Goal: Information Seeking & Learning: Learn about a topic

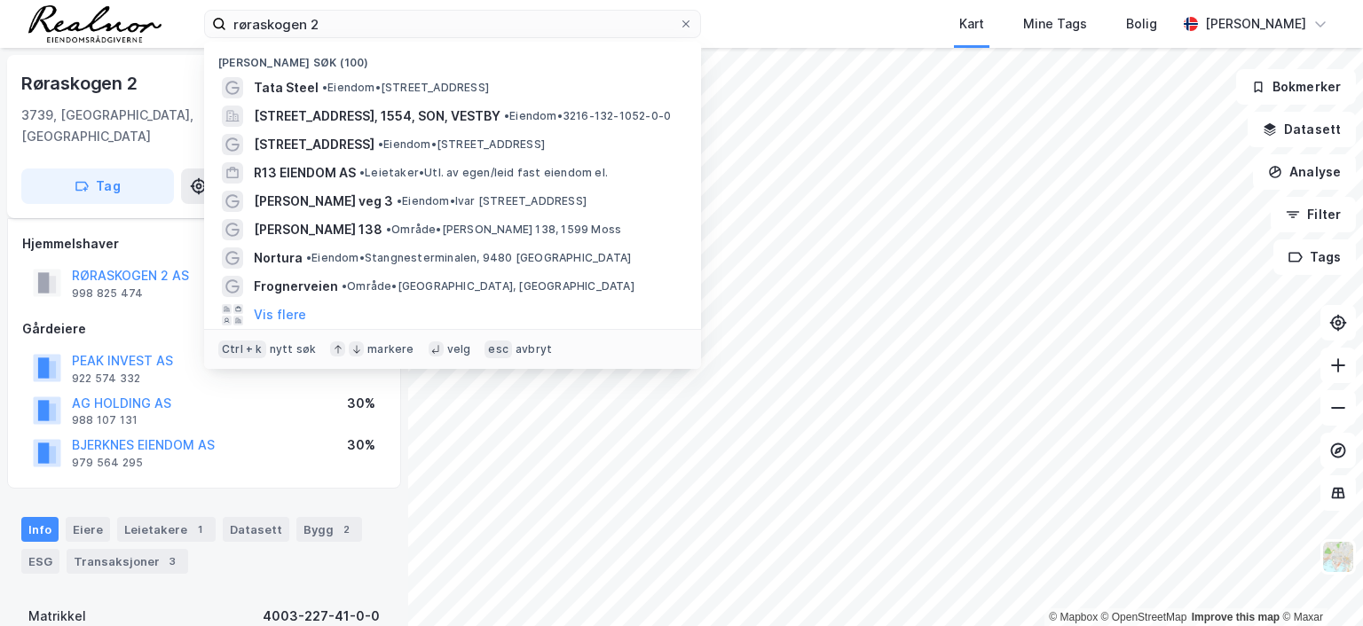
scroll to position [169, 0]
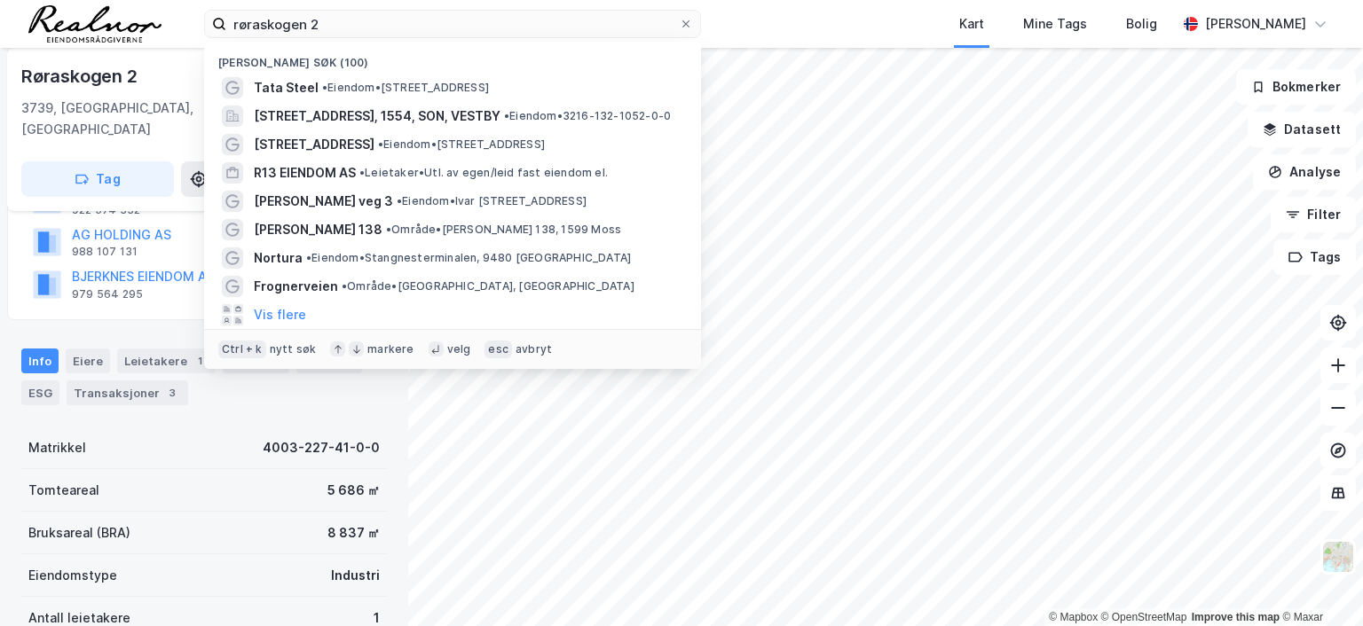
drag, startPoint x: 0, startPoint y: 0, endPoint x: 142, endPoint y: 10, distance: 142.3
click at [142, 10] on div "røraskogen 2 Nylige søk (100) Tata Steel • Eiendom • [STREET_ADDRESS], SON, VES…" at bounding box center [681, 24] width 1363 height 48
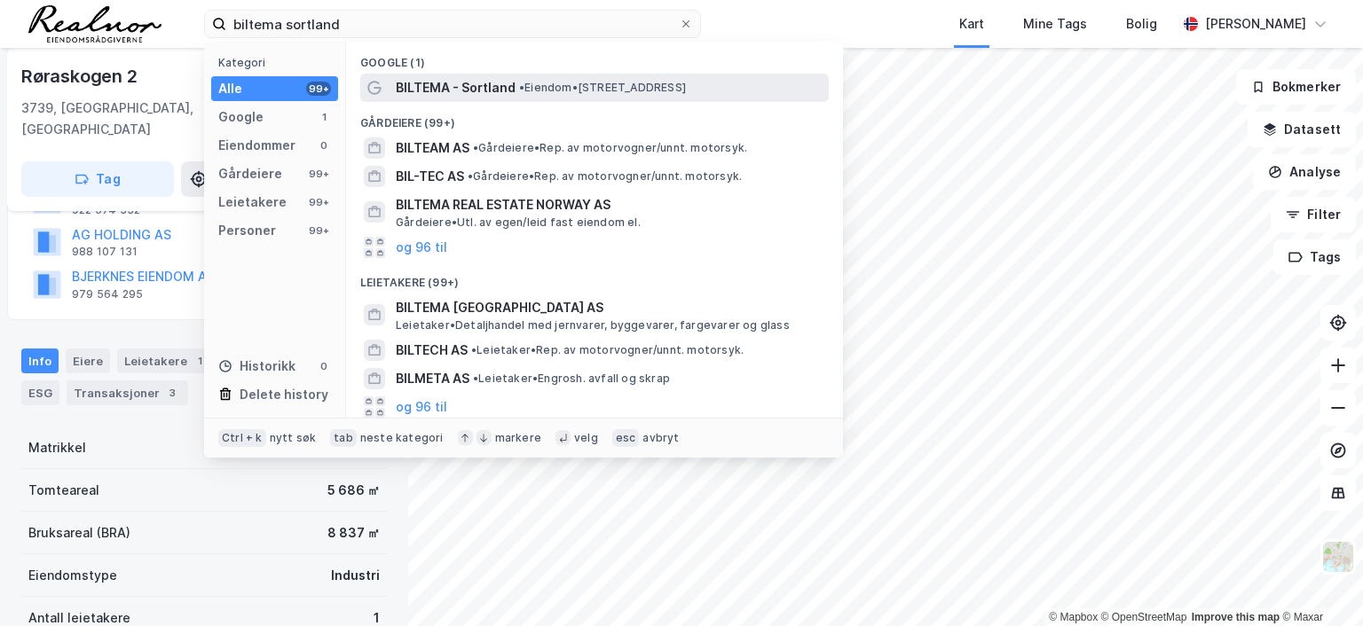
click at [476, 86] on span "BILTEMA - Sortland" at bounding box center [456, 87] width 120 height 21
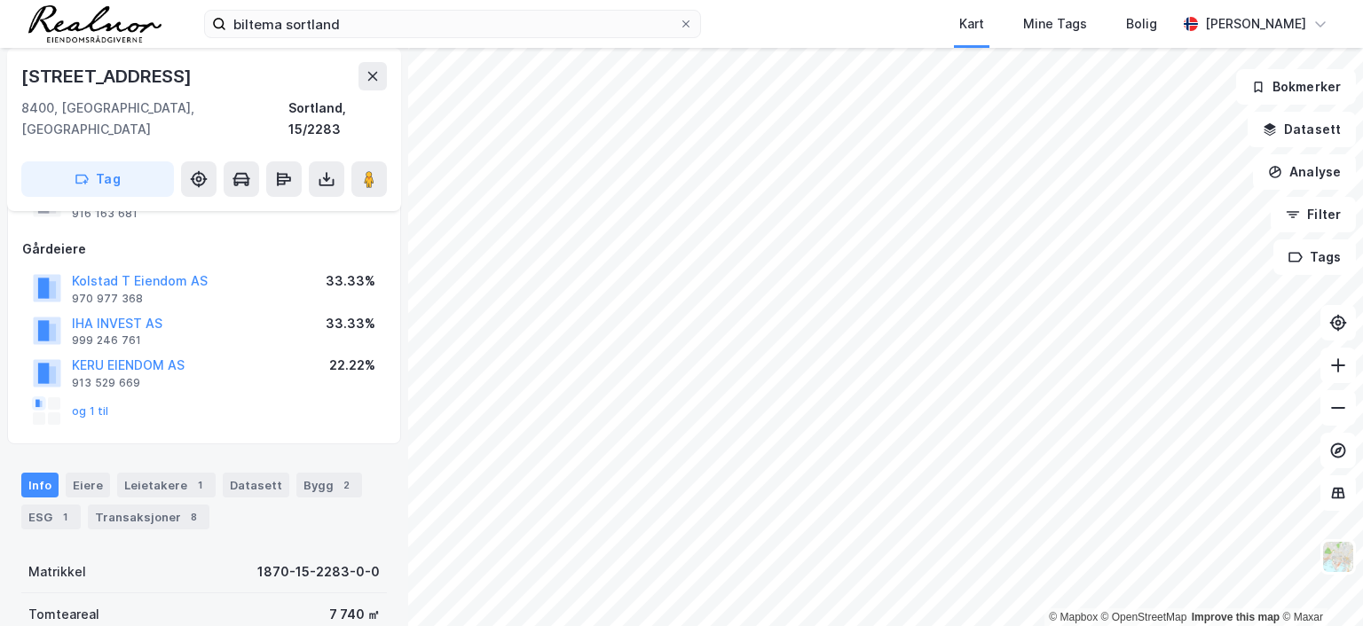
scroll to position [169, 0]
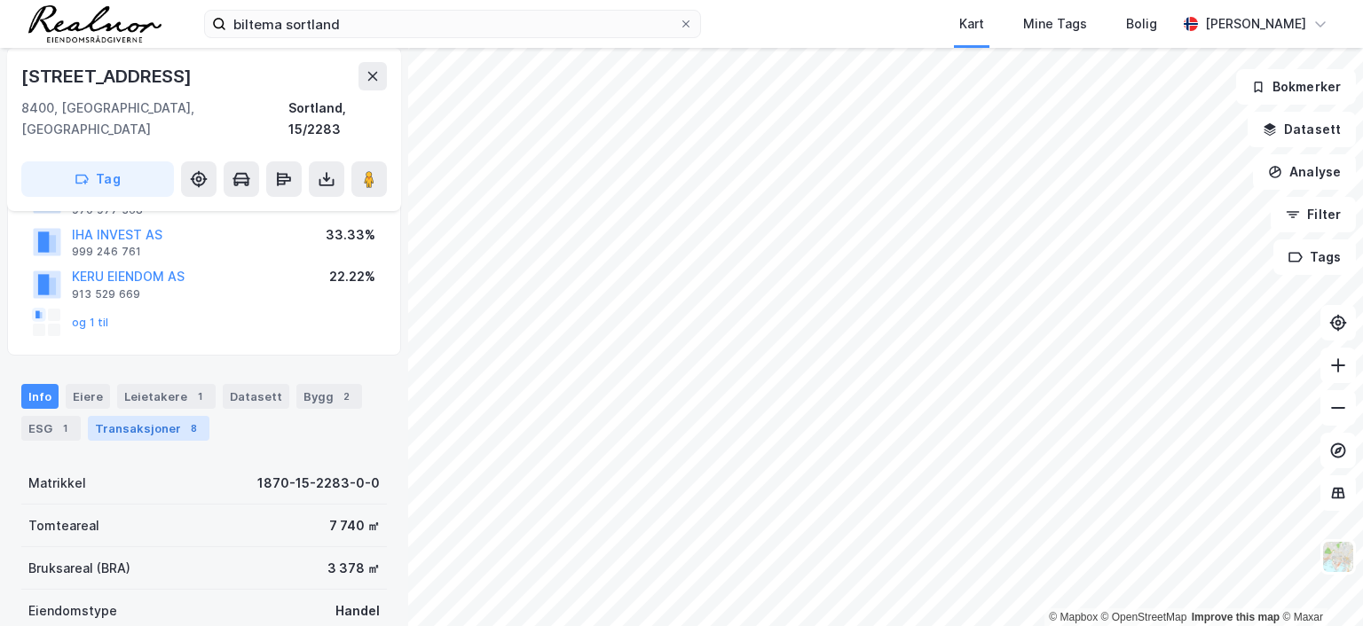
click at [173, 416] on div "Transaksjoner 8" at bounding box center [149, 428] width 122 height 25
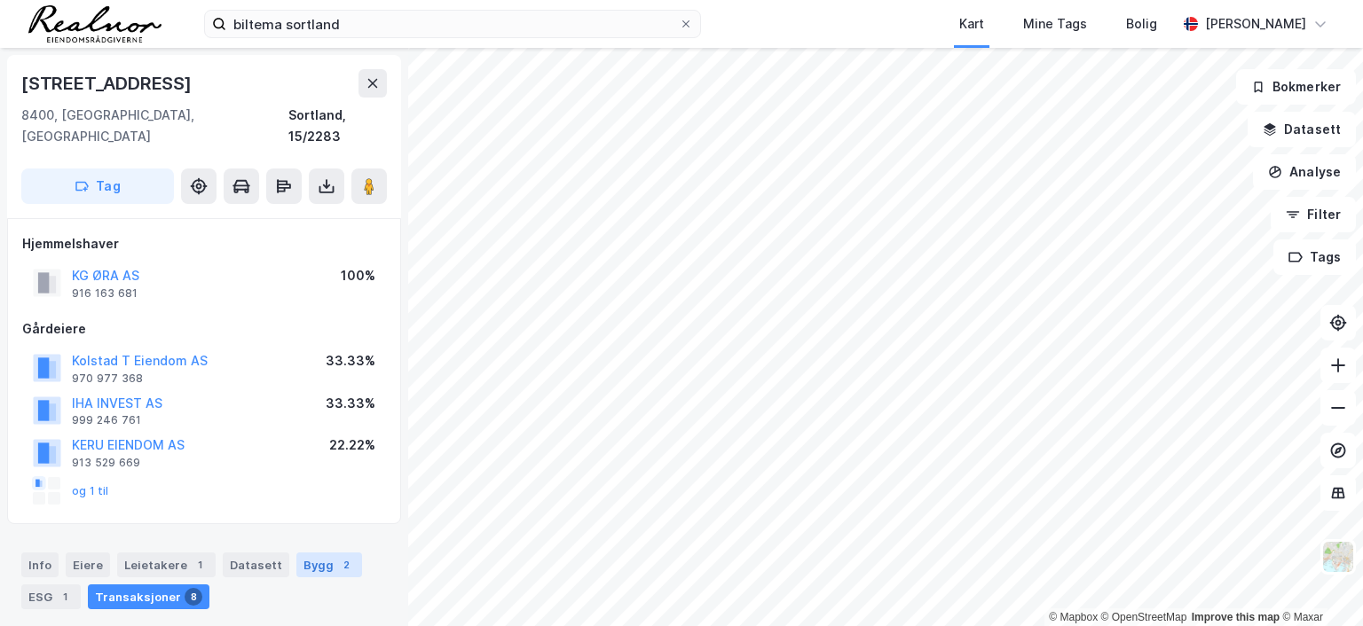
click at [303, 553] on div "Bygg 2" at bounding box center [329, 565] width 66 height 25
click at [0, 0] on button "IHA INVEST AS" at bounding box center [0, 0] width 0 height 0
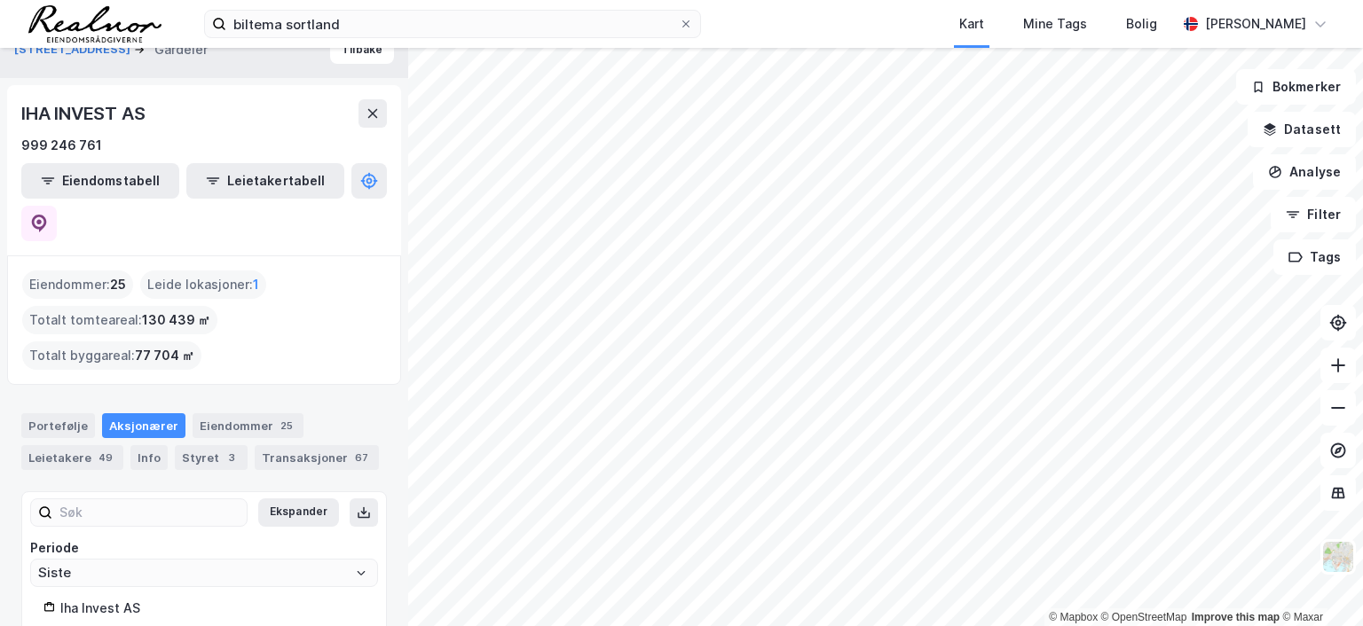
scroll to position [50, 0]
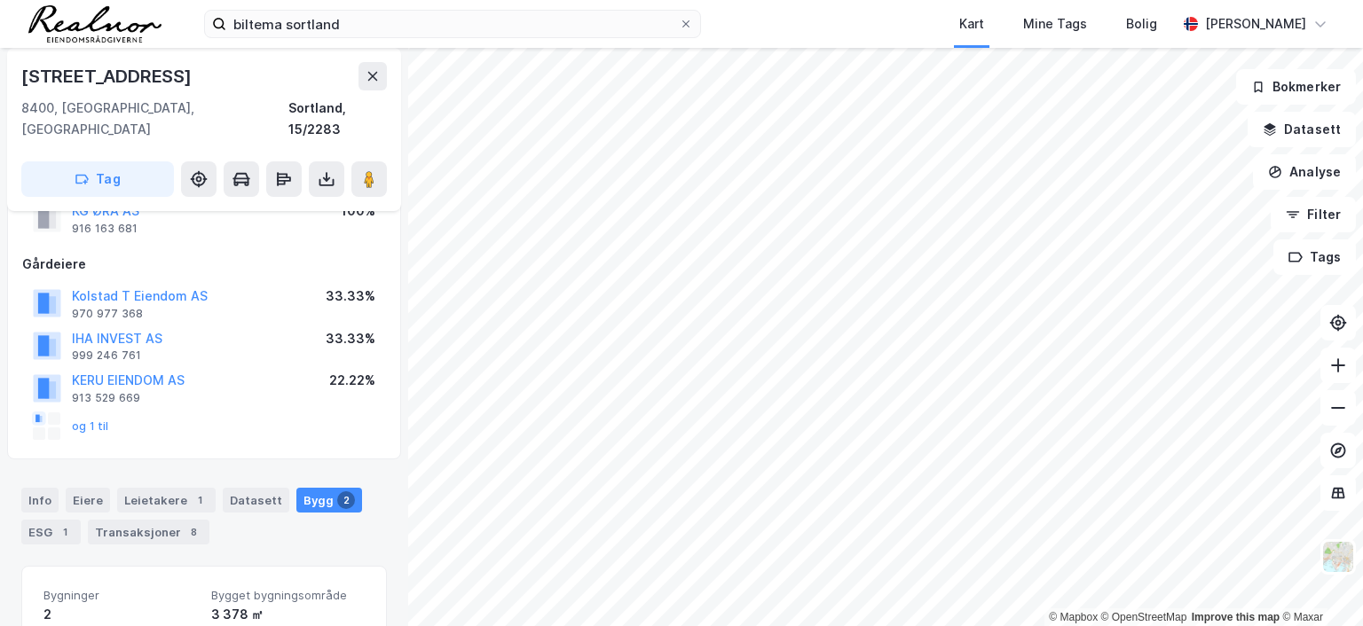
scroll to position [177, 0]
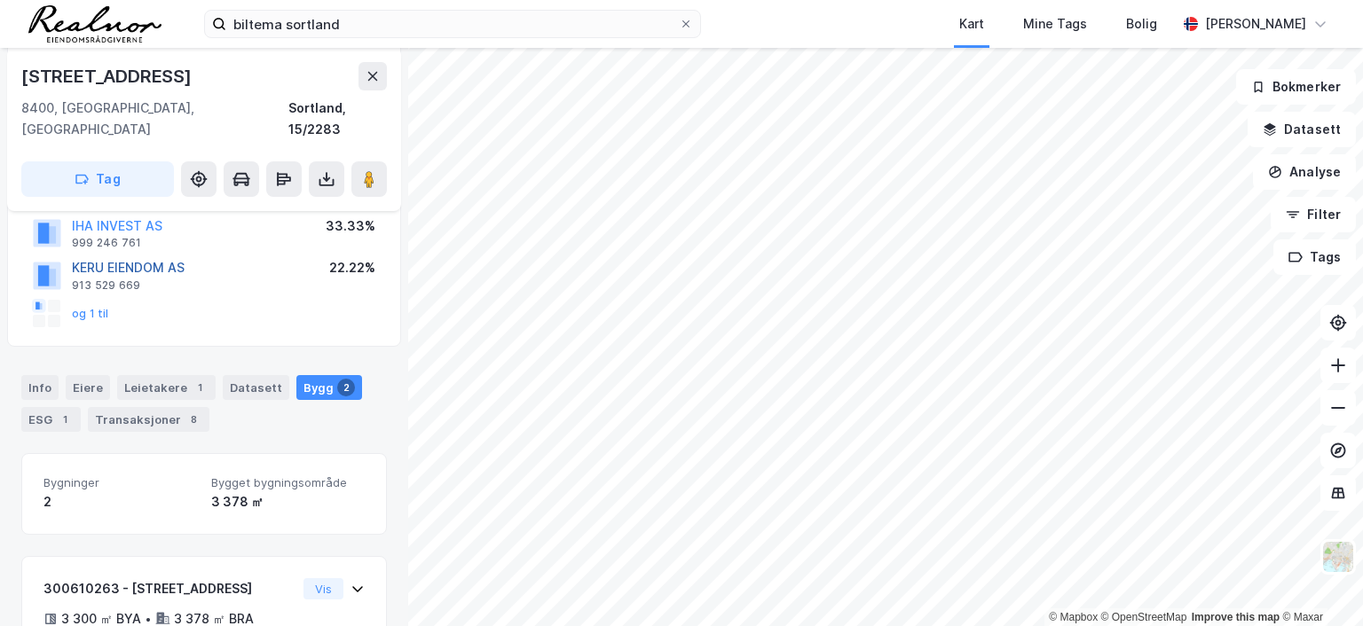
click at [0, 0] on button "KERU EIENDOM AS" at bounding box center [0, 0] width 0 height 0
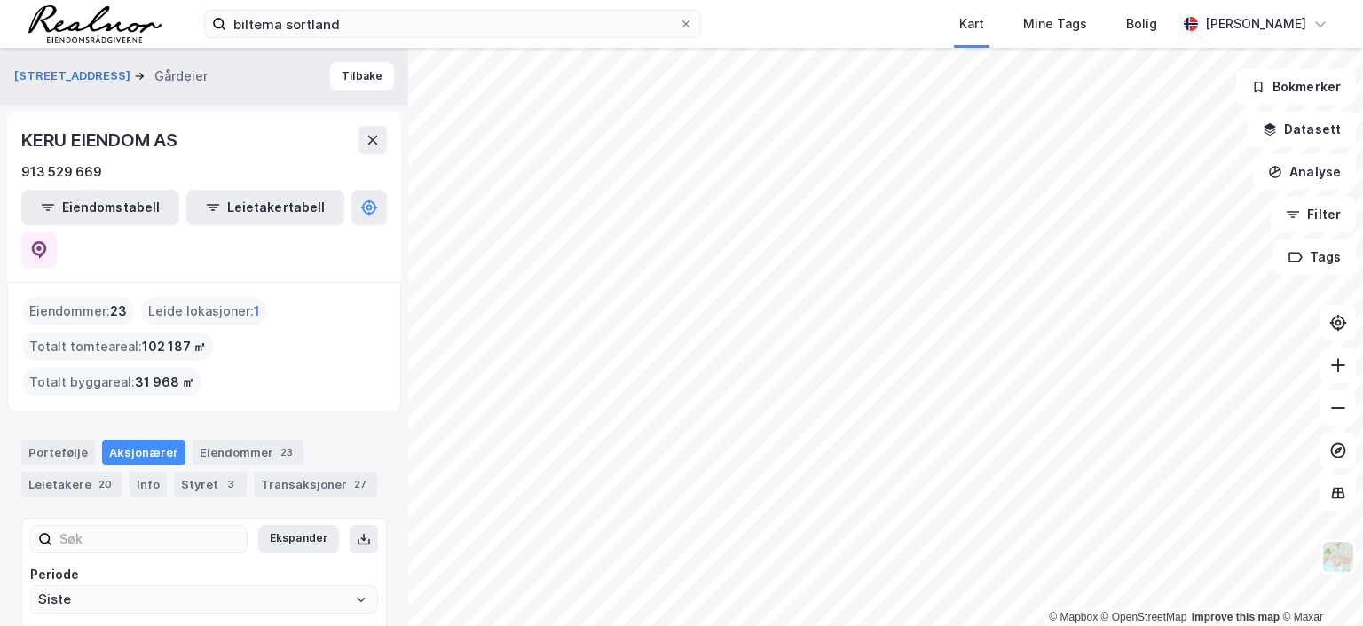
scroll to position [79, 0]
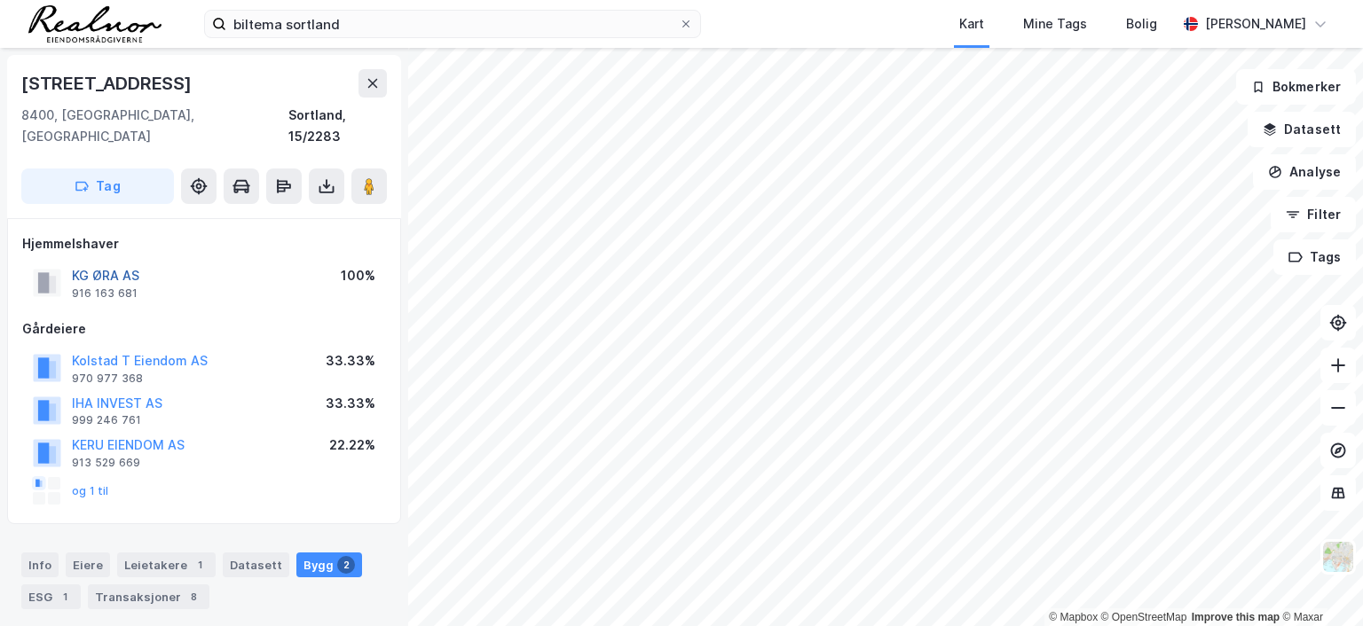
click at [0, 0] on button "KG ØRA AS" at bounding box center [0, 0] width 0 height 0
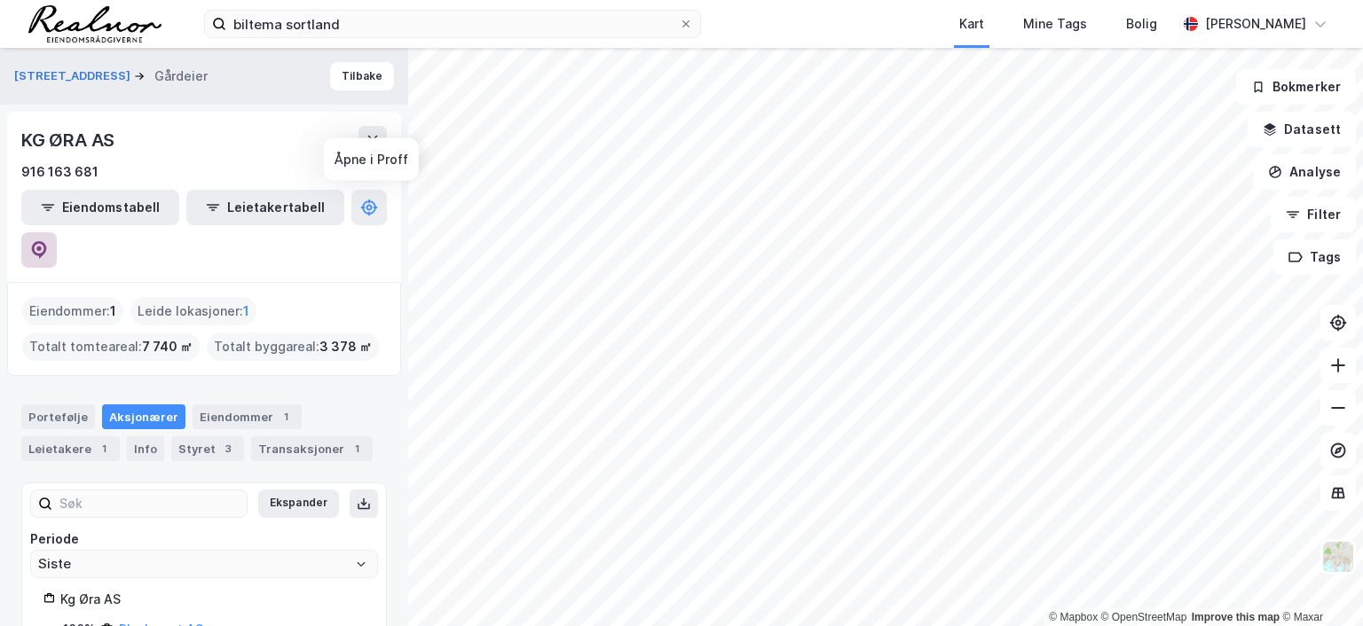
click at [48, 241] on icon at bounding box center [39, 250] width 18 height 18
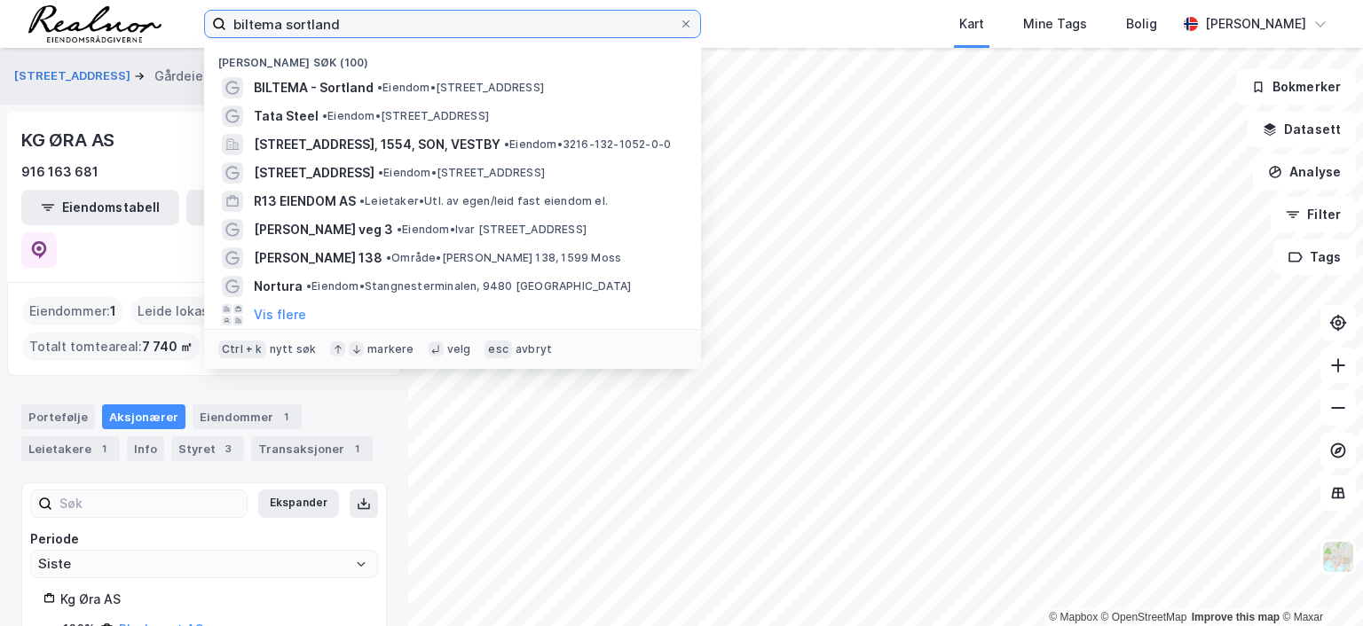
drag, startPoint x: 360, startPoint y: 21, endPoint x: 214, endPoint y: 21, distance: 146.4
click at [214, 21] on label "biltema sortland" at bounding box center [452, 24] width 497 height 28
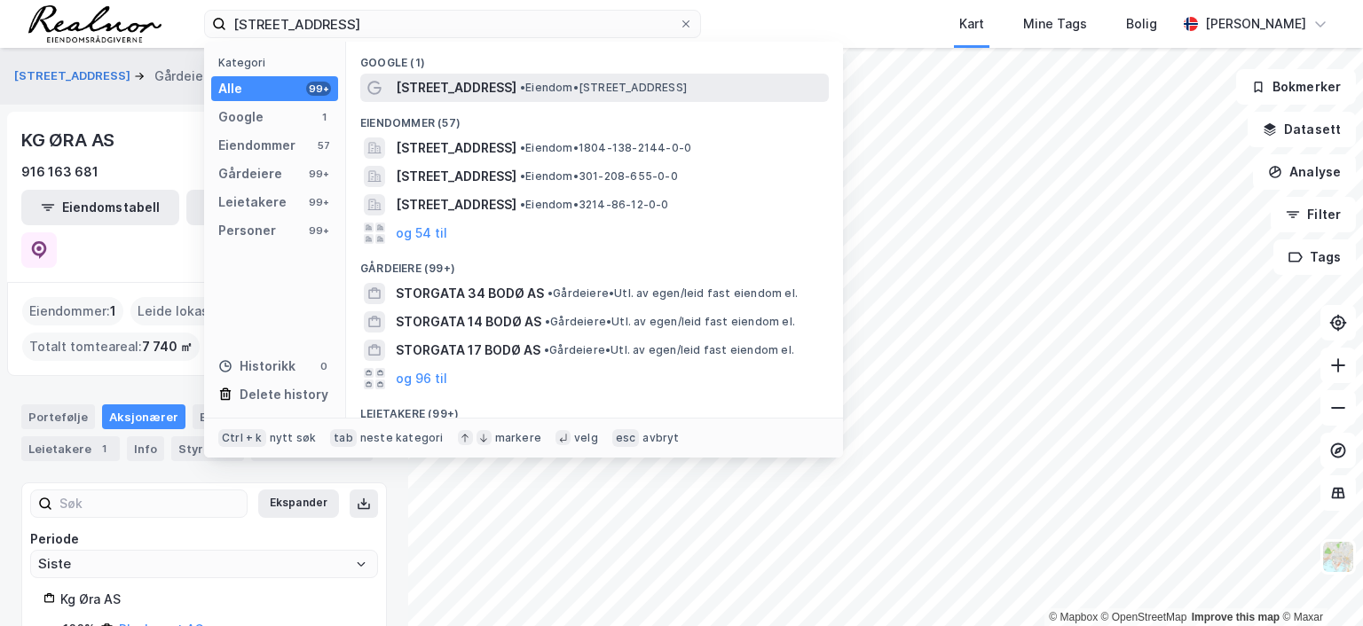
click at [520, 91] on span "• Eiendom • [STREET_ADDRESS]" at bounding box center [603, 88] width 167 height 14
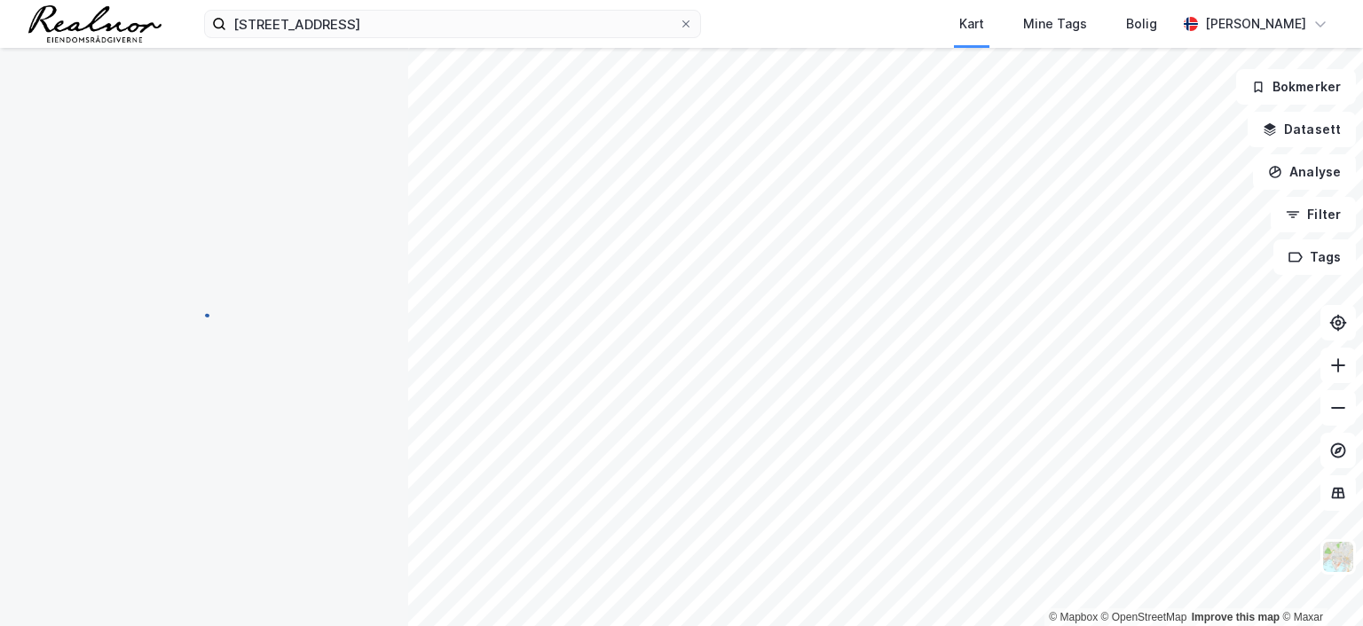
scroll to position [1, 0]
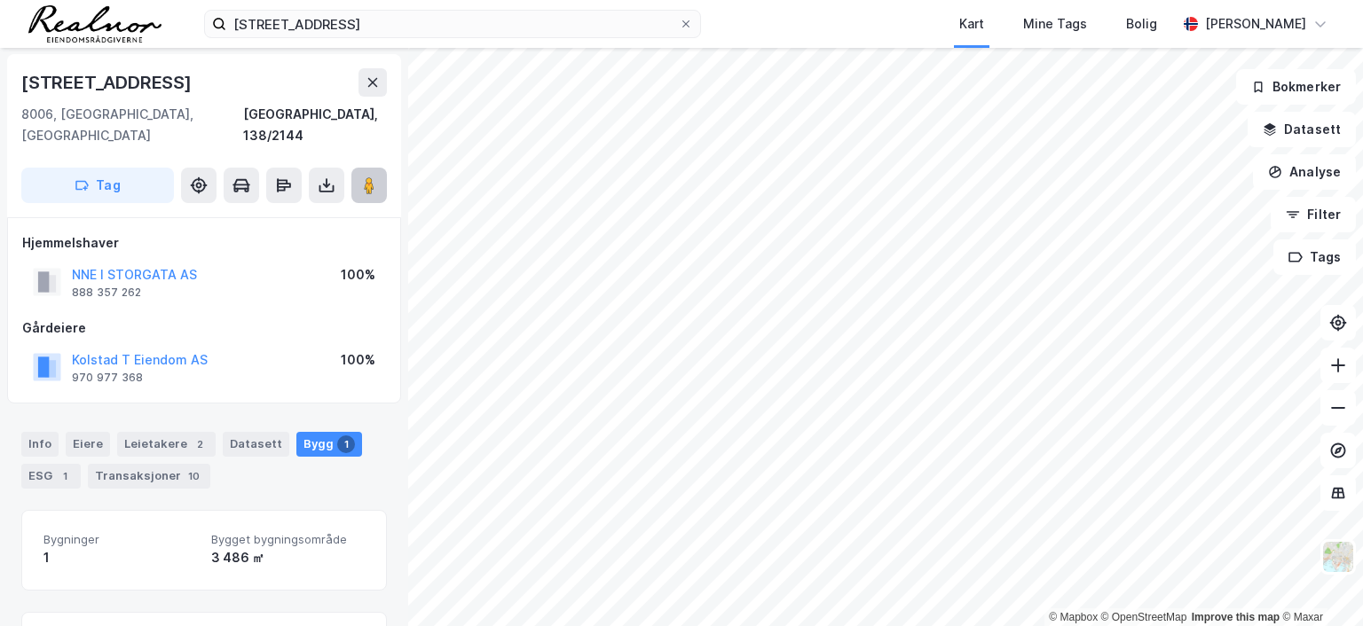
click at [370, 177] on image at bounding box center [369, 186] width 11 height 18
click at [366, 177] on image at bounding box center [369, 186] width 11 height 18
click at [0, 0] on button "NNE I STORGATA AS" at bounding box center [0, 0] width 0 height 0
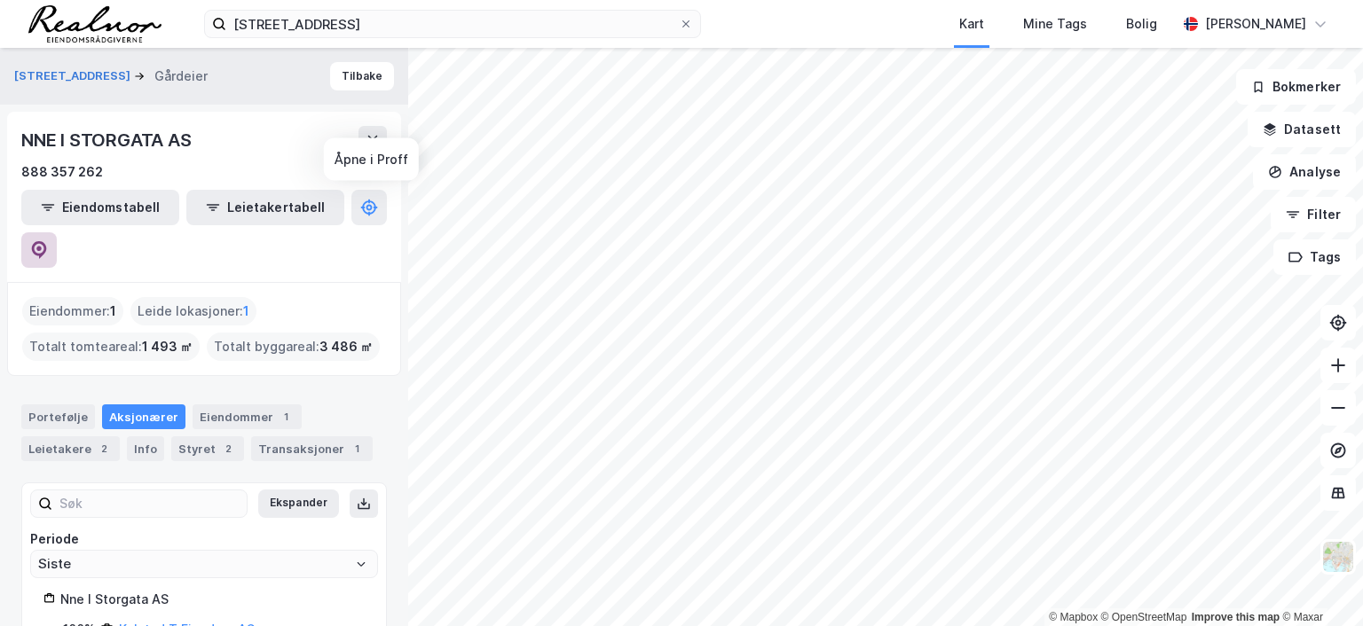
click at [48, 241] on icon at bounding box center [39, 250] width 18 height 18
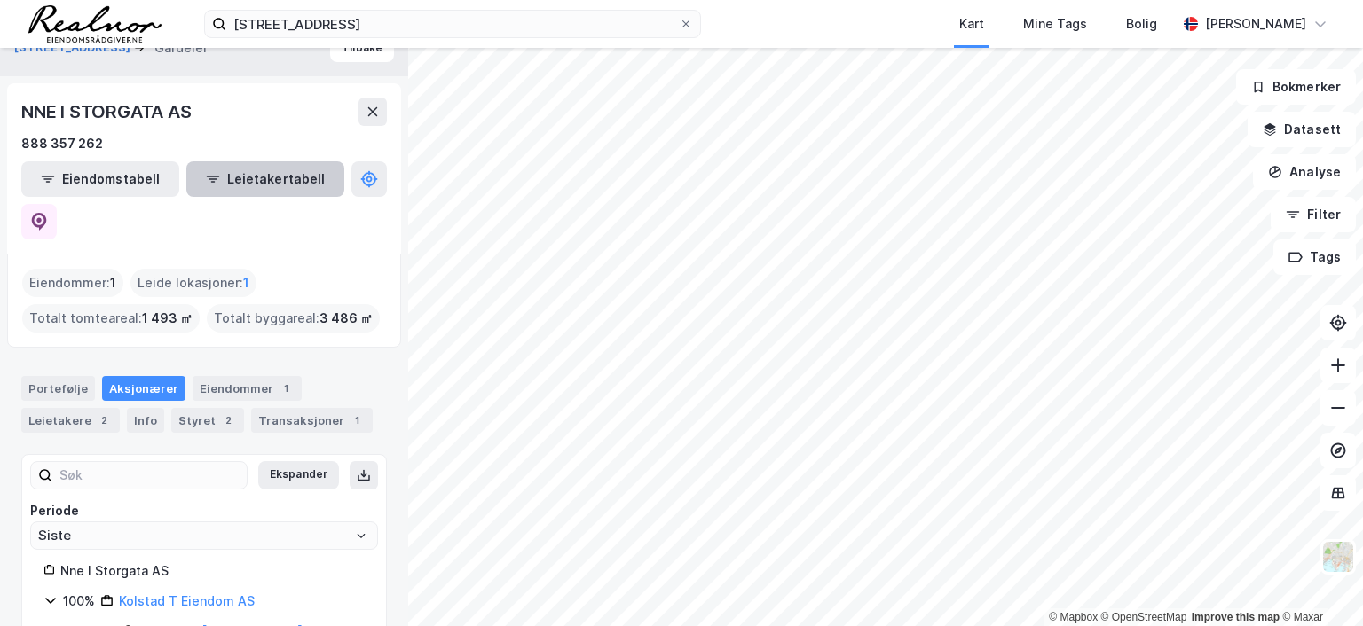
scroll to position [43, 0]
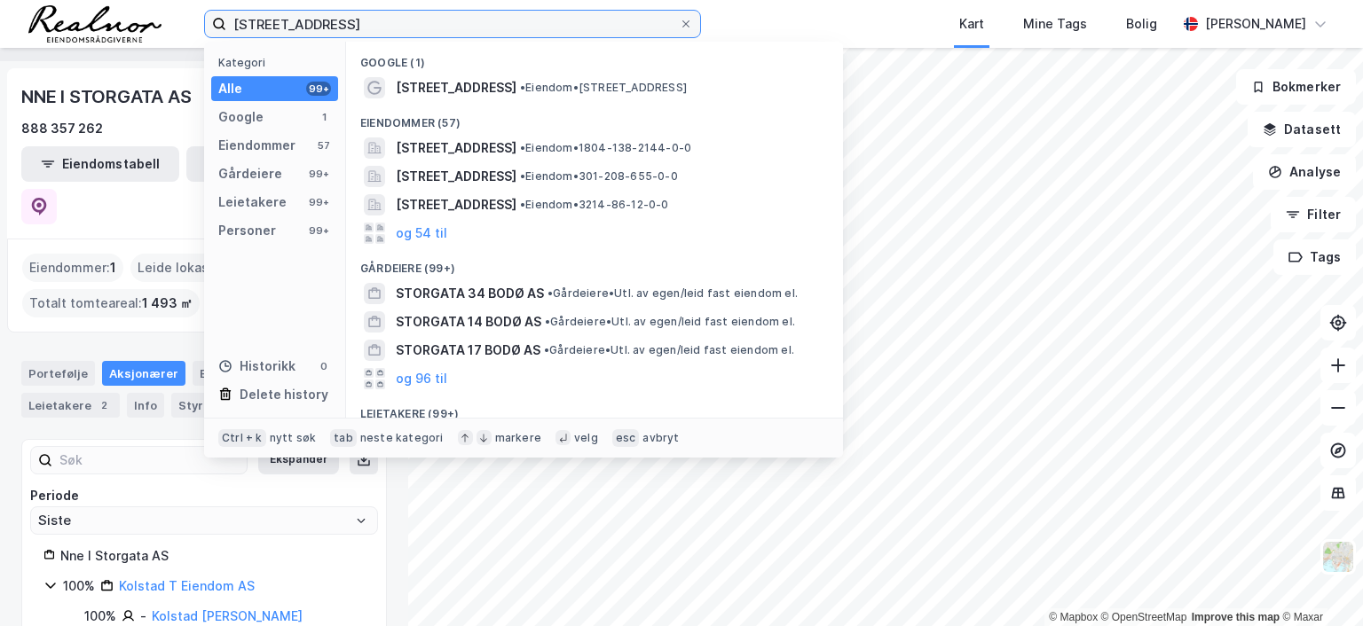
drag, startPoint x: 385, startPoint y: 27, endPoint x: 175, endPoint y: 17, distance: 210.5
click at [175, 17] on div "[STREET_ADDRESS] Kategori Alle 99+ Google 1 Eiendommer 57 Gårdeiere 99+ Leietak…" at bounding box center [681, 24] width 1363 height 48
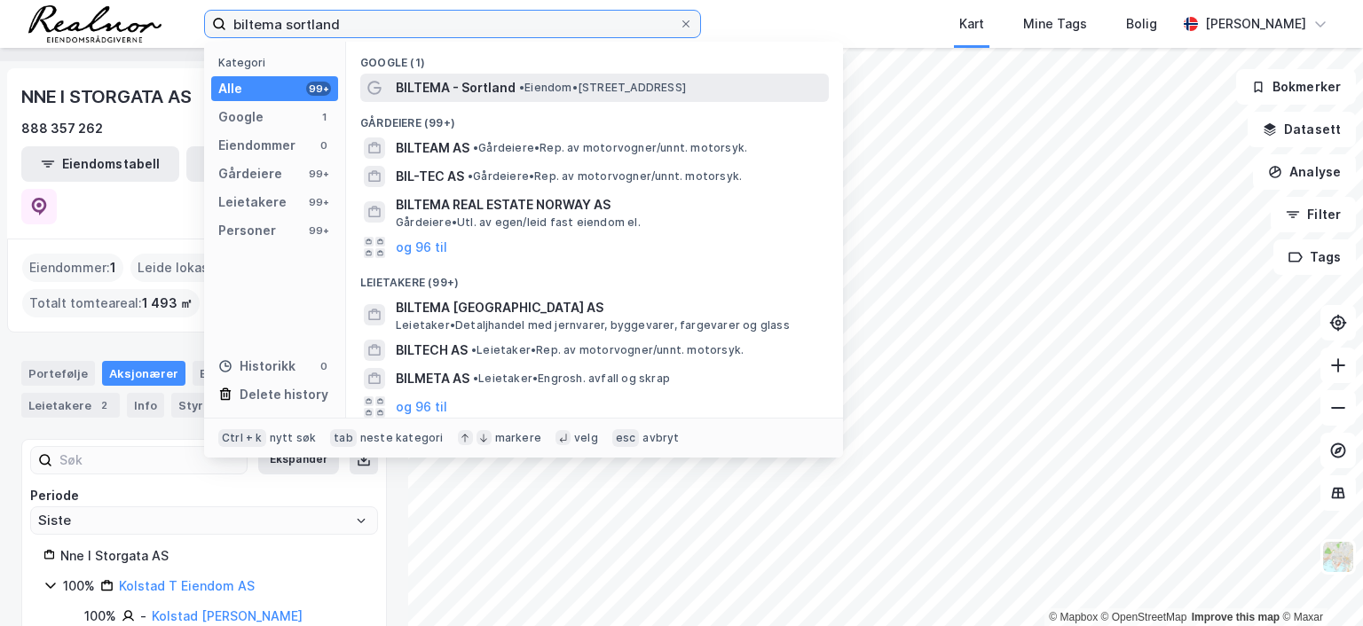
type input "biltema sortland"
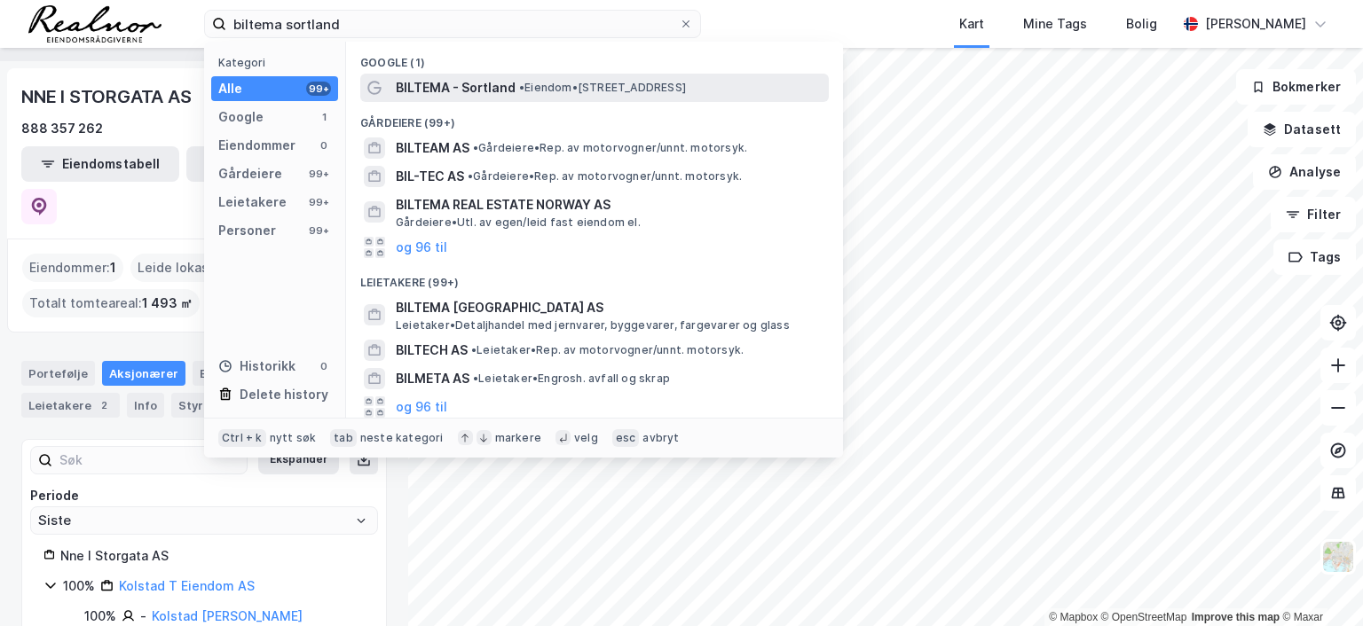
click at [482, 83] on span "BILTEMA - Sortland" at bounding box center [456, 87] width 120 height 21
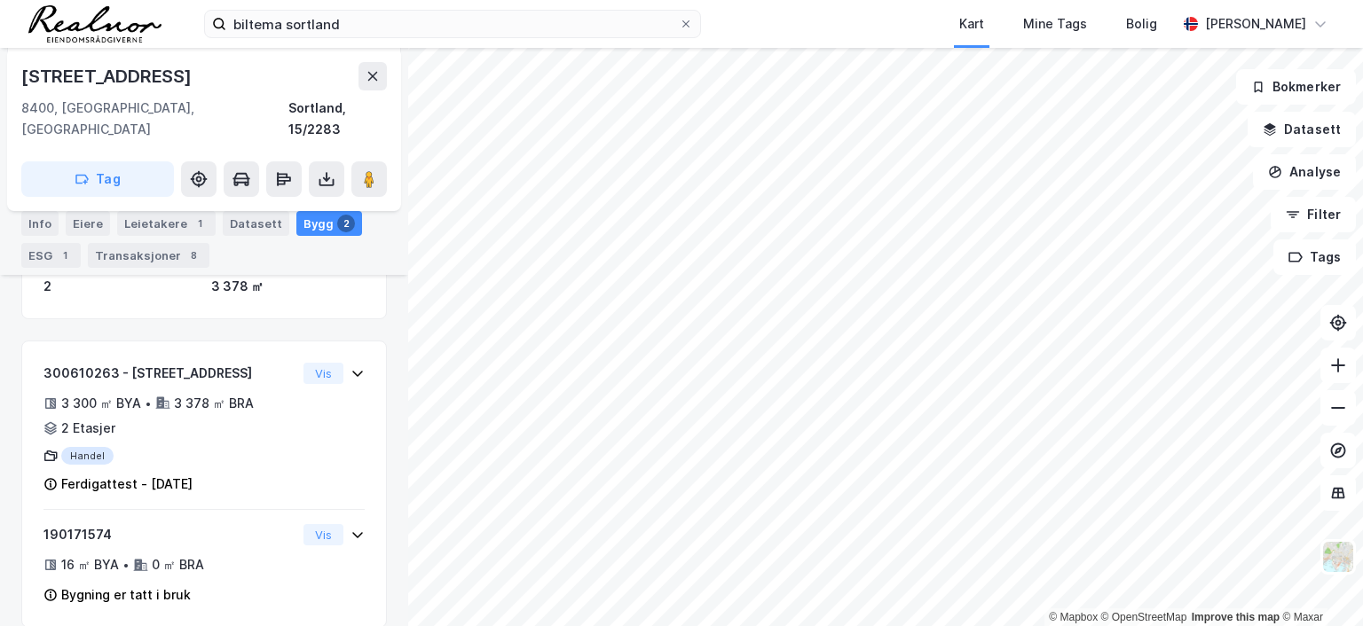
scroll to position [394, 0]
click at [76, 220] on div "Eiere" at bounding box center [88, 223] width 44 height 25
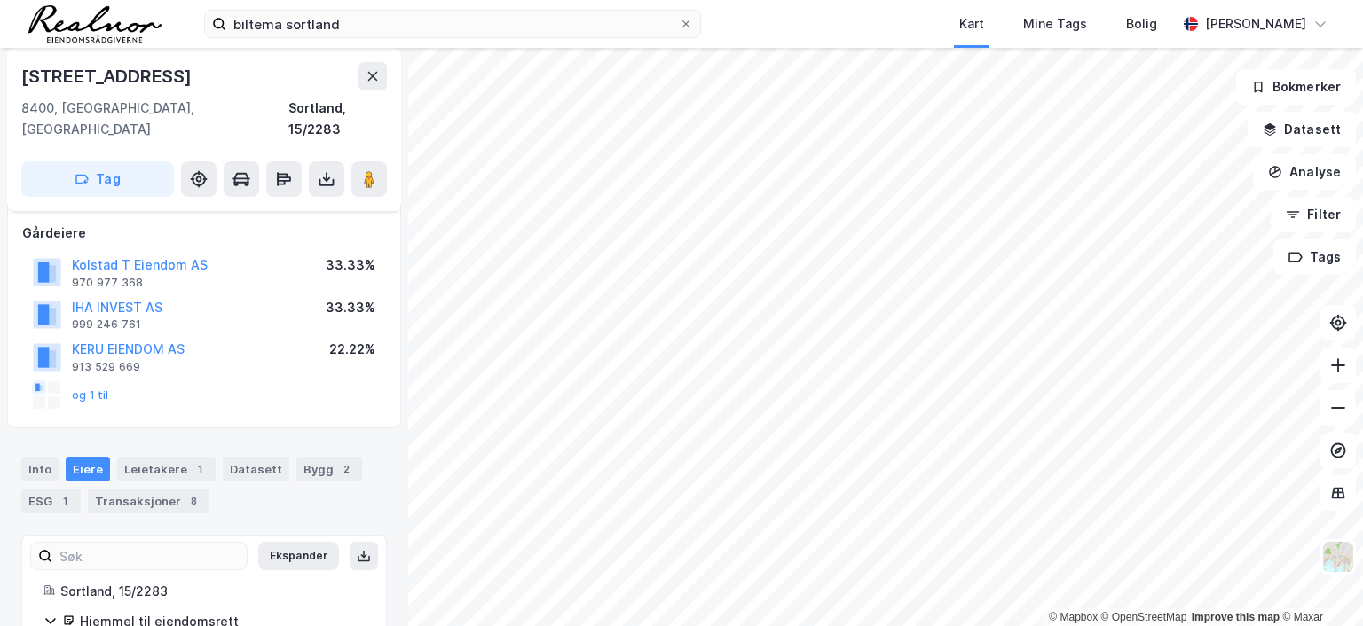
scroll to position [96, 0]
click at [0, 0] on button "og 1 til" at bounding box center [0, 0] width 0 height 0
click at [0, 0] on button "KERU EIENDOM AS" at bounding box center [0, 0] width 0 height 0
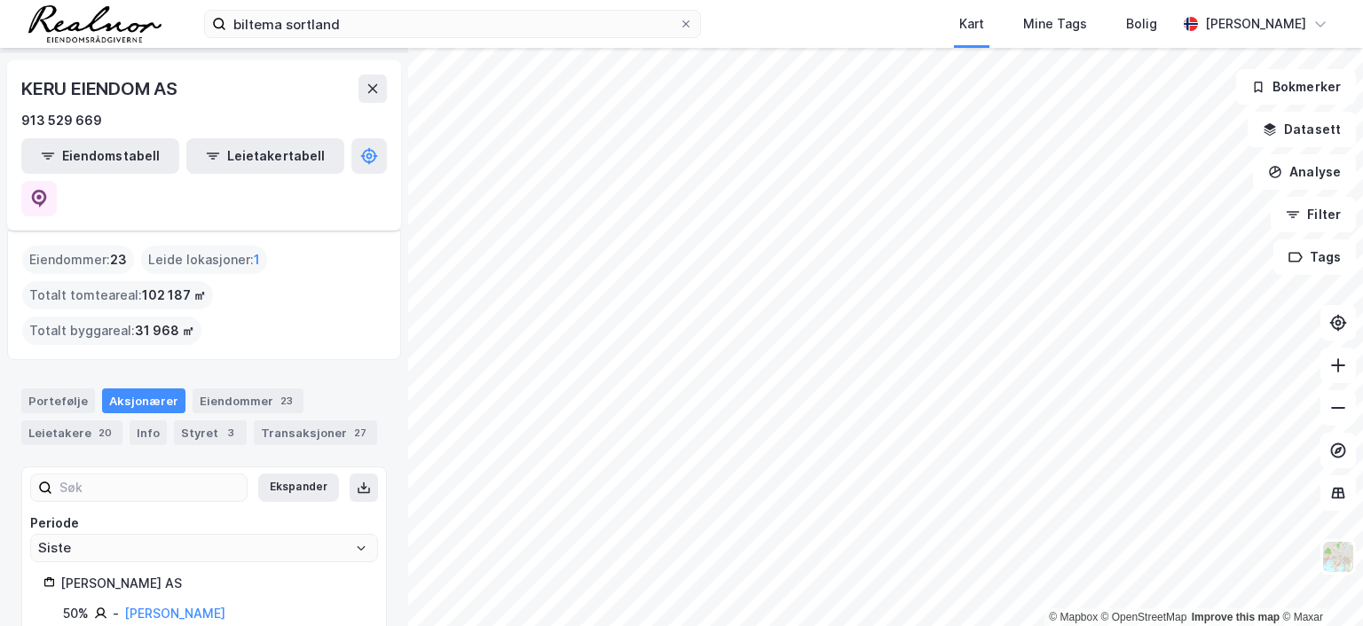
scroll to position [79, 0]
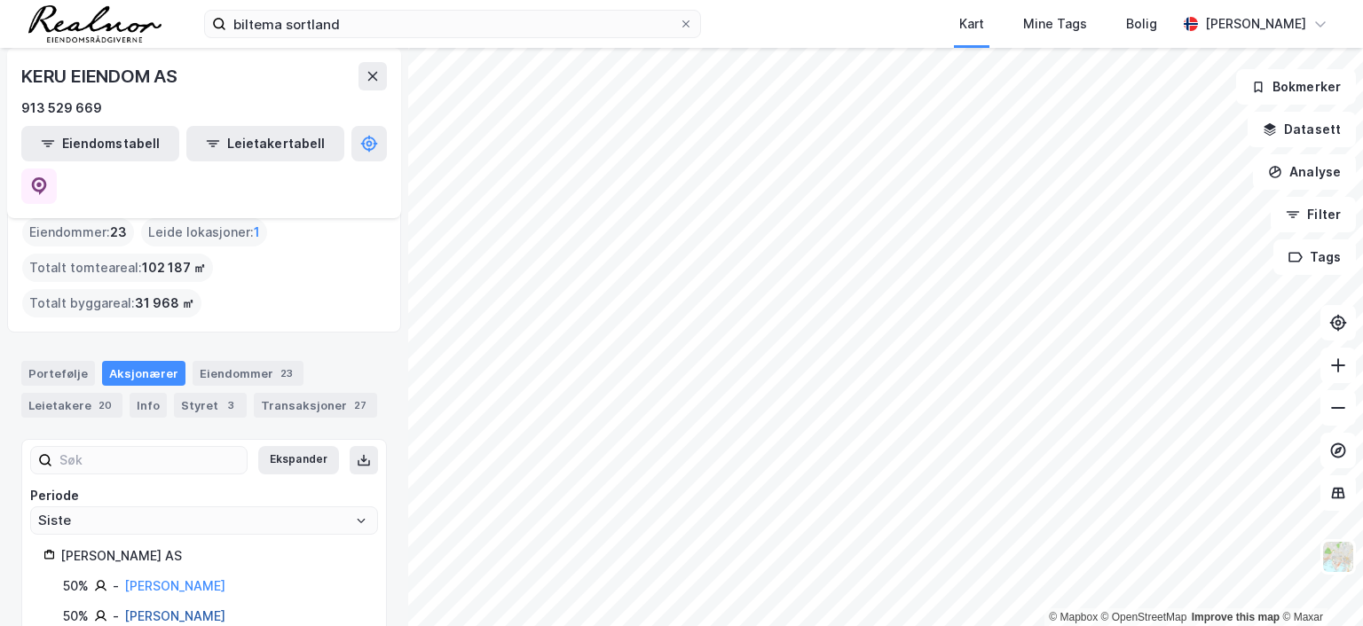
click at [197, 609] on link "[PERSON_NAME]" at bounding box center [174, 616] width 101 height 15
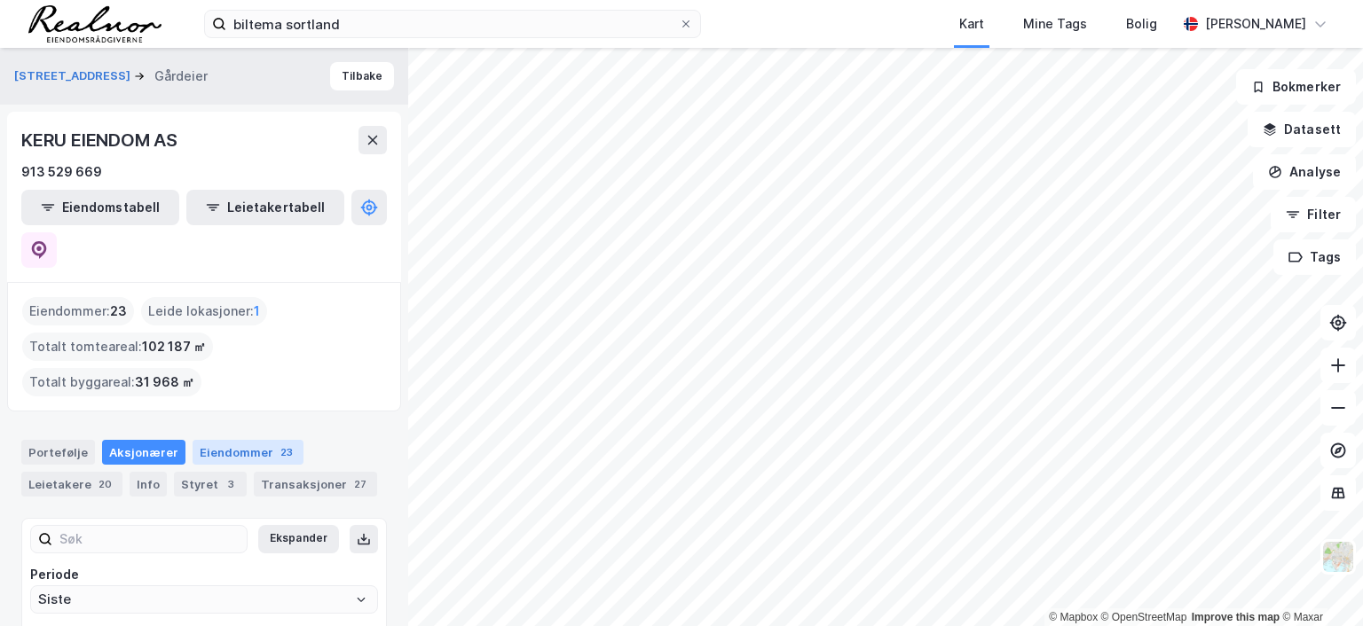
scroll to position [79, 0]
